Goal: Information Seeking & Learning: Learn about a topic

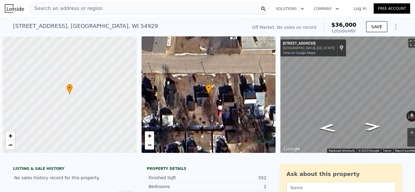
scroll to position [0, 2]
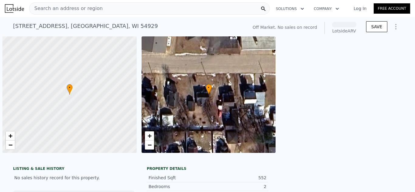
click at [89, 8] on span "Search an address or region" at bounding box center [65, 8] width 73 height 7
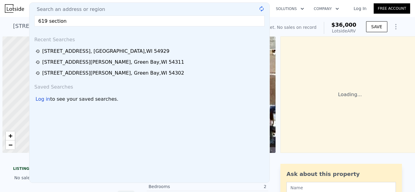
scroll to position [0, 2]
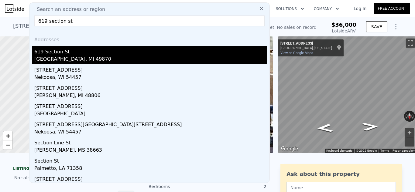
type input "619 section st"
click at [64, 50] on div "619 Section St" at bounding box center [150, 51] width 233 height 10
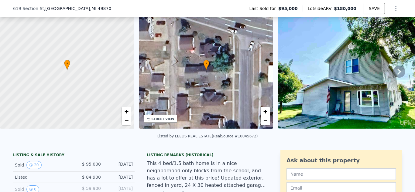
scroll to position [137, 0]
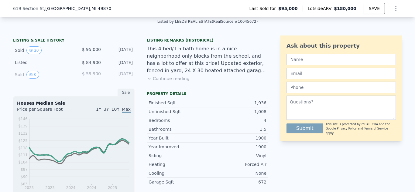
click at [178, 79] on button "Continue reading" at bounding box center [168, 79] width 43 height 6
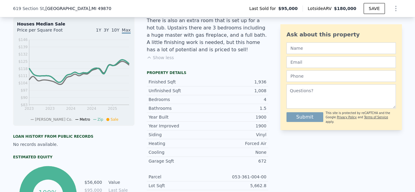
scroll to position [220, 0]
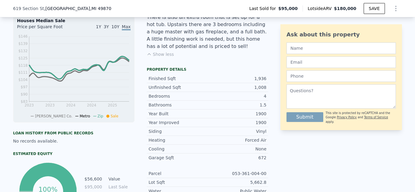
click at [160, 51] on button "Show less" at bounding box center [160, 54] width 27 height 6
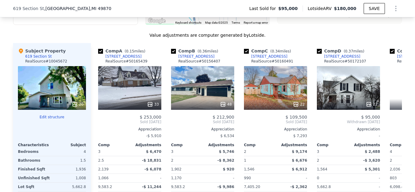
scroll to position [613, 0]
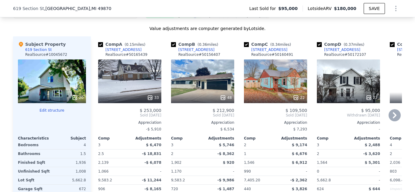
click at [394, 115] on icon at bounding box center [394, 115] width 12 height 12
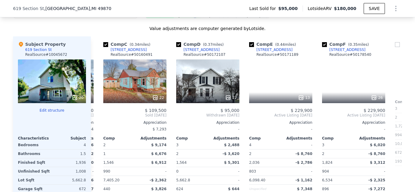
scroll to position [0, 146]
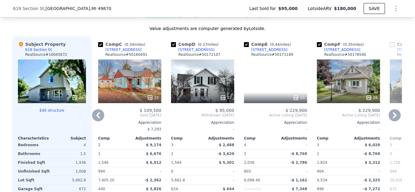
click at [297, 99] on icon at bounding box center [296, 98] width 6 height 6
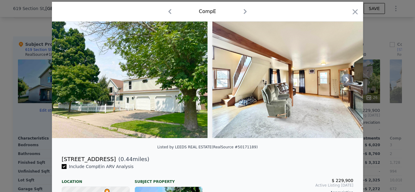
scroll to position [21, 0]
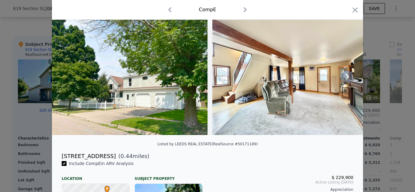
click at [350, 77] on icon at bounding box center [347, 77] width 12 height 12
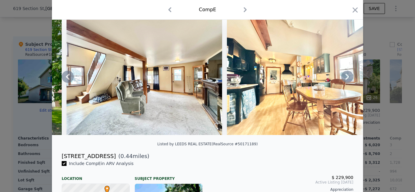
click at [350, 77] on icon at bounding box center [347, 77] width 12 height 12
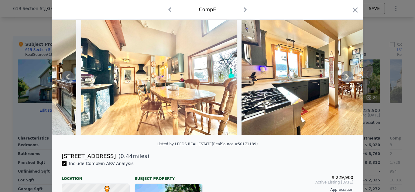
click at [350, 77] on icon at bounding box center [347, 77] width 12 height 12
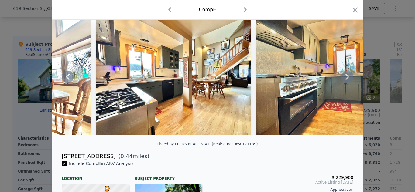
click at [350, 77] on icon at bounding box center [347, 77] width 12 height 12
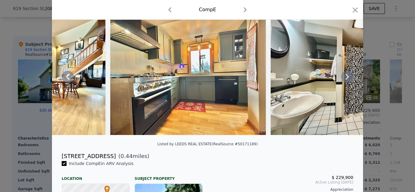
click at [350, 77] on icon at bounding box center [347, 77] width 12 height 12
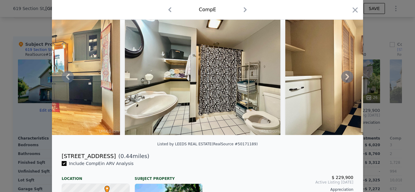
click at [350, 77] on icon at bounding box center [347, 77] width 12 height 12
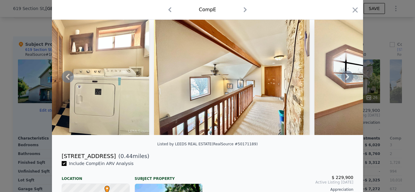
click at [350, 77] on icon at bounding box center [347, 77] width 12 height 12
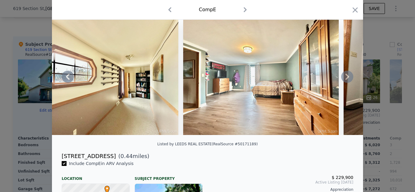
click at [350, 77] on icon at bounding box center [347, 77] width 12 height 12
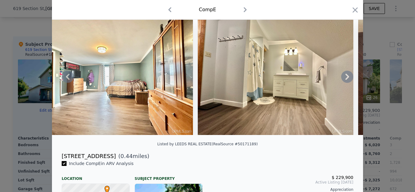
click at [350, 77] on icon at bounding box center [347, 77] width 12 height 12
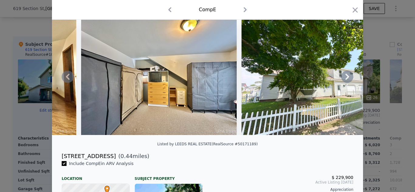
click at [350, 77] on icon at bounding box center [347, 77] width 12 height 12
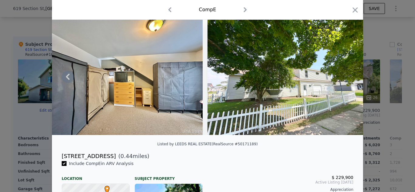
click at [350, 77] on img at bounding box center [284, 77] width 155 height 117
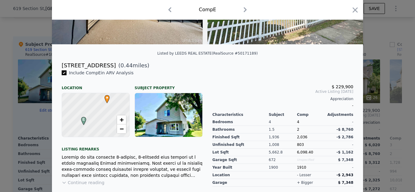
scroll to position [112, 0]
click at [353, 11] on icon "button" at bounding box center [355, 10] width 9 height 9
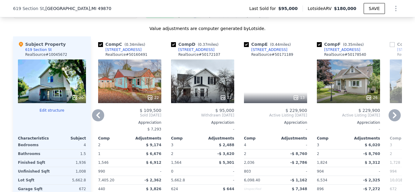
click at [395, 114] on icon at bounding box center [395, 115] width 4 height 6
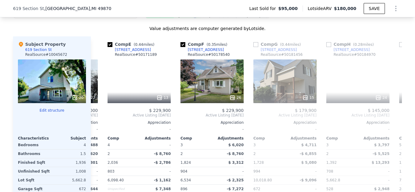
scroll to position [0, 292]
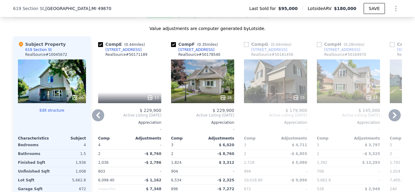
click at [367, 97] on icon at bounding box center [369, 98] width 4 height 4
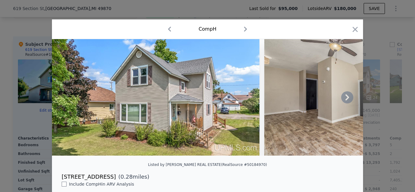
click at [347, 96] on icon at bounding box center [347, 97] width 4 height 6
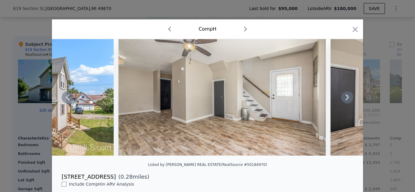
click at [347, 96] on icon at bounding box center [347, 97] width 4 height 6
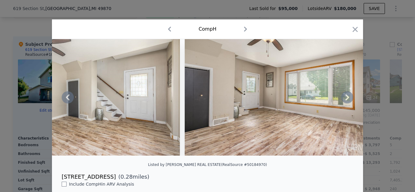
click at [347, 96] on icon at bounding box center [347, 97] width 4 height 6
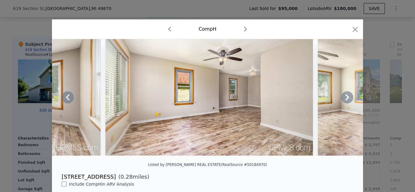
click at [347, 96] on icon at bounding box center [347, 97] width 4 height 6
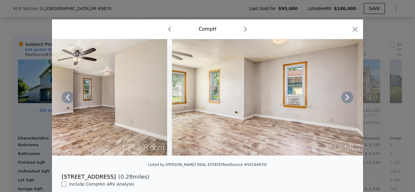
click at [347, 96] on icon at bounding box center [347, 97] width 4 height 6
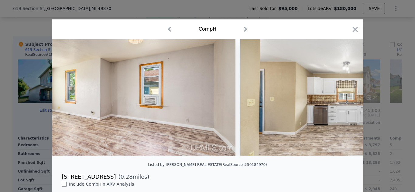
scroll to position [0, 875]
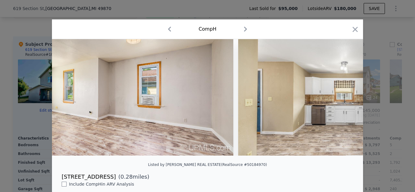
click at [347, 96] on div at bounding box center [207, 97] width 311 height 117
click at [347, 96] on icon at bounding box center [347, 97] width 4 height 6
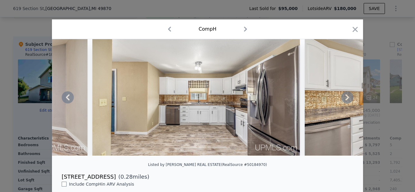
click at [347, 96] on icon at bounding box center [347, 97] width 4 height 6
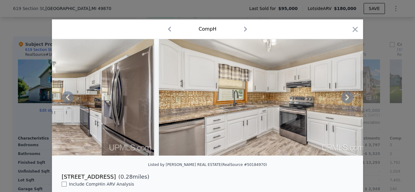
click at [347, 96] on icon at bounding box center [347, 97] width 4 height 6
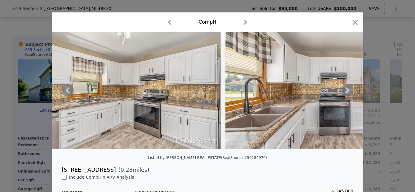
scroll to position [0, 0]
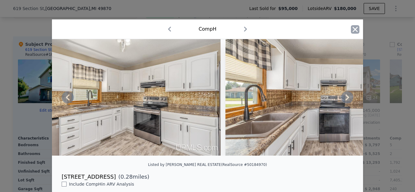
click at [354, 31] on icon "button" at bounding box center [355, 29] width 5 height 5
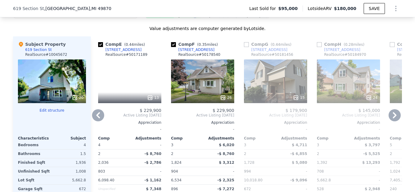
click at [391, 114] on icon at bounding box center [394, 115] width 12 height 12
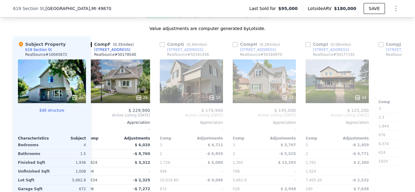
scroll to position [0, 432]
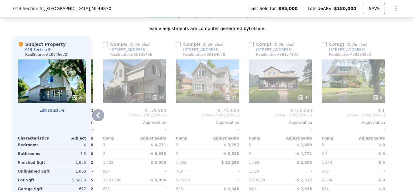
click at [302, 98] on icon at bounding box center [301, 98] width 4 height 4
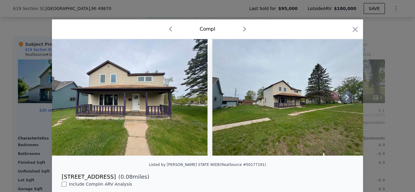
click at [342, 97] on icon at bounding box center [347, 97] width 12 height 12
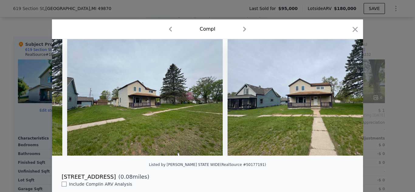
scroll to position [0, 146]
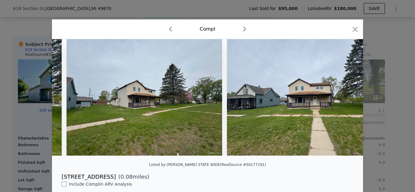
click at [342, 97] on icon at bounding box center [347, 97] width 12 height 12
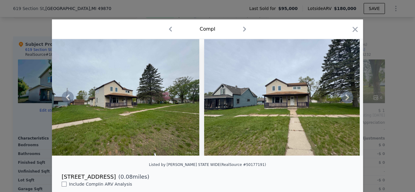
click at [342, 97] on icon at bounding box center [347, 97] width 12 height 12
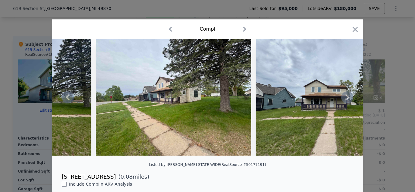
click at [342, 97] on icon at bounding box center [347, 97] width 12 height 12
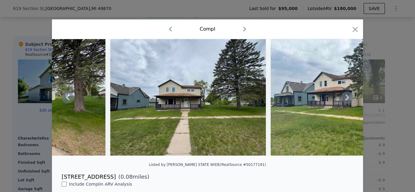
click at [342, 97] on icon at bounding box center [347, 97] width 12 height 12
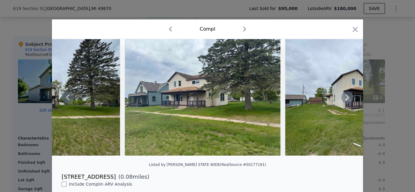
click at [342, 97] on icon at bounding box center [347, 97] width 12 height 12
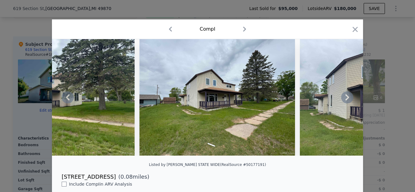
click at [342, 97] on icon at bounding box center [347, 97] width 12 height 12
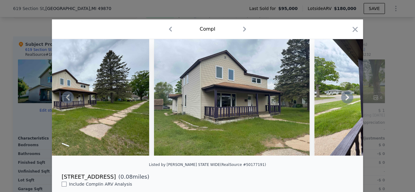
click at [342, 97] on icon at bounding box center [347, 97] width 12 height 12
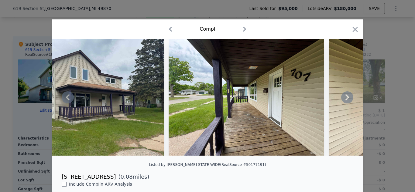
click at [342, 97] on icon at bounding box center [347, 97] width 12 height 12
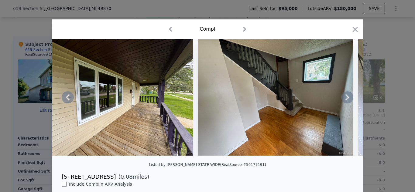
click at [342, 97] on icon at bounding box center [347, 97] width 12 height 12
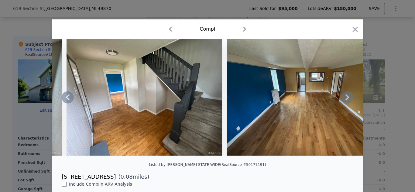
click at [342, 97] on icon at bounding box center [347, 97] width 12 height 12
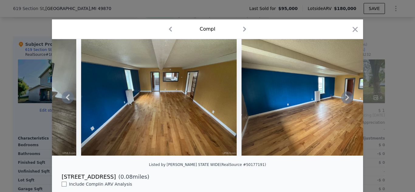
click at [342, 97] on icon at bounding box center [347, 97] width 12 height 12
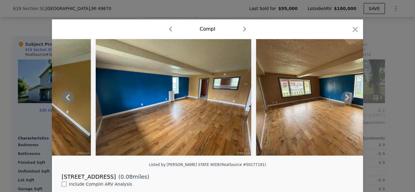
click at [342, 97] on icon at bounding box center [347, 97] width 12 height 12
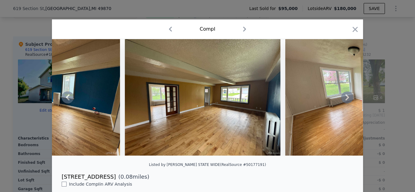
click at [342, 97] on icon at bounding box center [347, 97] width 12 height 12
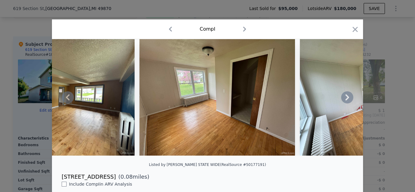
click at [342, 97] on icon at bounding box center [347, 97] width 12 height 12
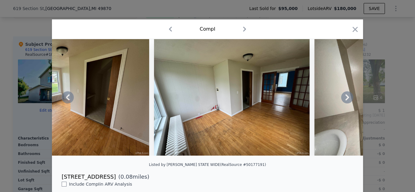
click at [342, 97] on icon at bounding box center [347, 97] width 12 height 12
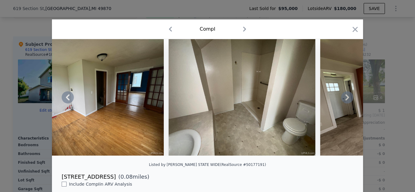
click at [342, 97] on icon at bounding box center [347, 97] width 12 height 12
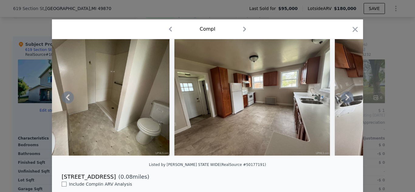
click at [342, 97] on icon at bounding box center [347, 97] width 12 height 12
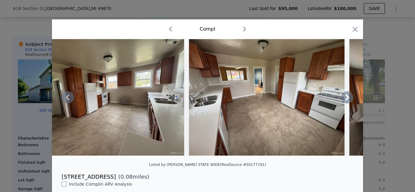
click at [342, 97] on icon at bounding box center [347, 97] width 12 height 12
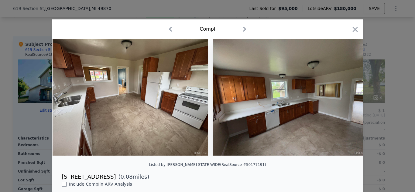
scroll to position [0, 3207]
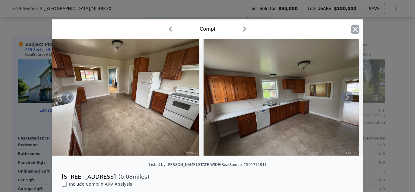
click at [357, 29] on icon "button" at bounding box center [355, 29] width 9 height 9
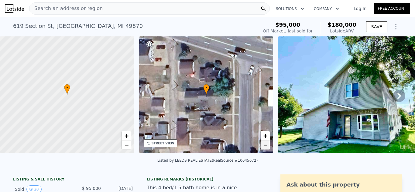
click at [263, 146] on span "−" at bounding box center [265, 145] width 4 height 8
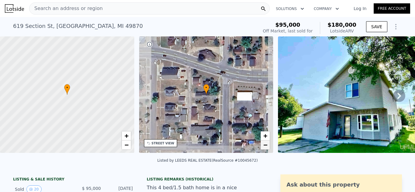
click at [263, 146] on span "−" at bounding box center [265, 145] width 4 height 8
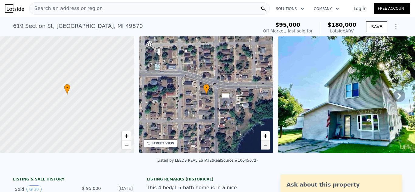
click at [263, 146] on span "−" at bounding box center [265, 145] width 4 height 8
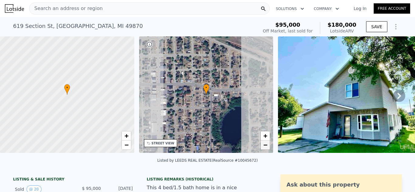
click at [263, 146] on span "−" at bounding box center [265, 145] width 4 height 8
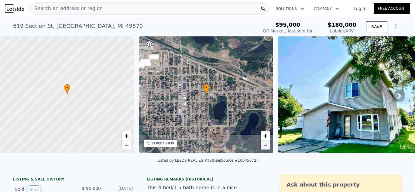
click at [263, 146] on span "−" at bounding box center [265, 145] width 4 height 8
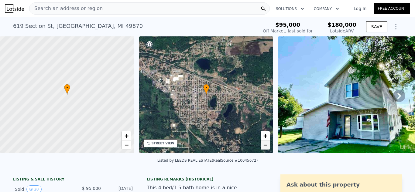
click at [263, 146] on span "−" at bounding box center [265, 145] width 4 height 8
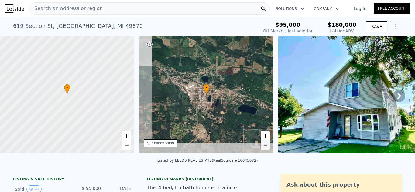
click at [263, 146] on span "−" at bounding box center [265, 145] width 4 height 8
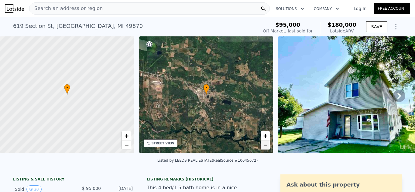
click at [263, 146] on span "−" at bounding box center [265, 145] width 4 height 8
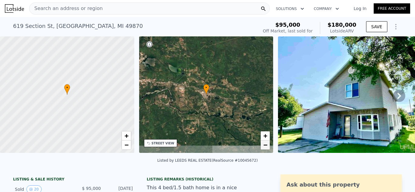
click at [263, 146] on span "−" at bounding box center [265, 145] width 4 height 8
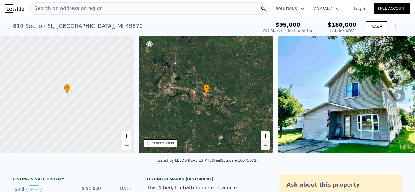
click at [263, 146] on span "−" at bounding box center [265, 145] width 4 height 8
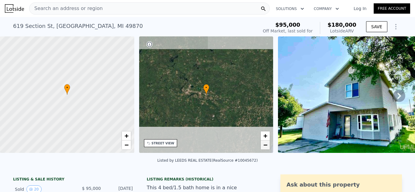
click at [263, 146] on span "−" at bounding box center [265, 145] width 4 height 8
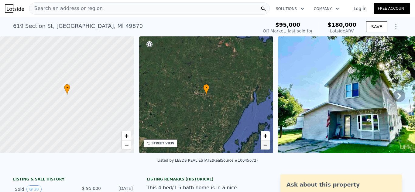
click at [263, 146] on span "−" at bounding box center [265, 145] width 4 height 8
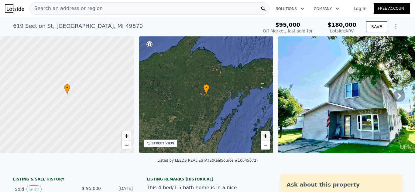
click at [266, 135] on span "+" at bounding box center [265, 136] width 4 height 8
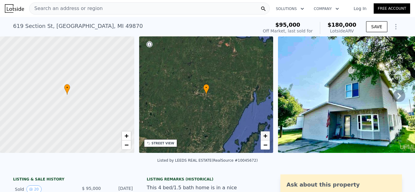
click at [266, 135] on span "+" at bounding box center [265, 136] width 4 height 8
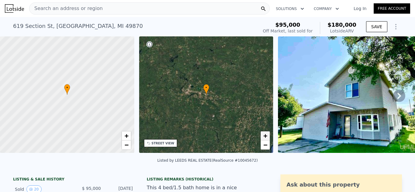
click at [266, 135] on span "+" at bounding box center [265, 136] width 4 height 8
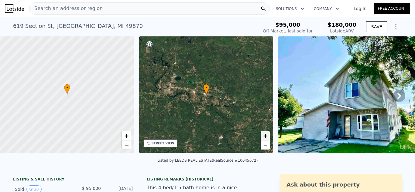
click at [266, 135] on span "+" at bounding box center [265, 136] width 4 height 8
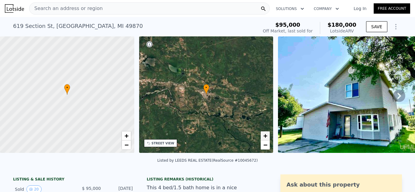
click at [266, 135] on span "+" at bounding box center [265, 136] width 4 height 8
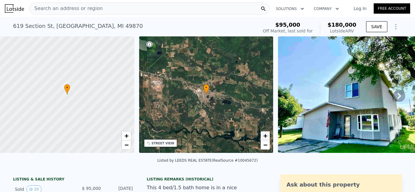
click at [266, 135] on span "+" at bounding box center [265, 136] width 4 height 8
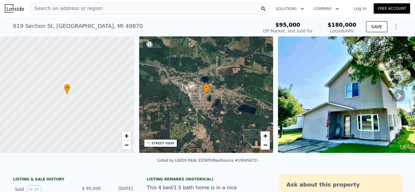
click at [266, 135] on span "+" at bounding box center [265, 136] width 4 height 8
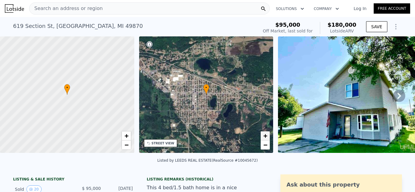
click at [266, 135] on span "+" at bounding box center [265, 136] width 4 height 8
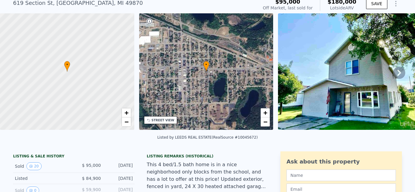
scroll to position [23, 0]
